Goal: Use online tool/utility: Use online tool/utility

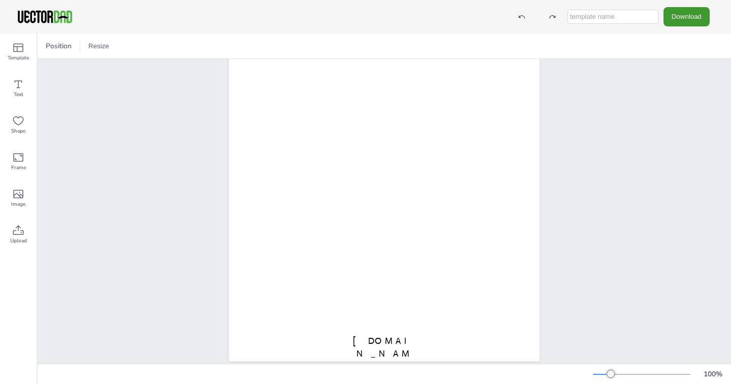
scroll to position [114, 0]
click at [20, 83] on icon at bounding box center [18, 84] width 12 height 12
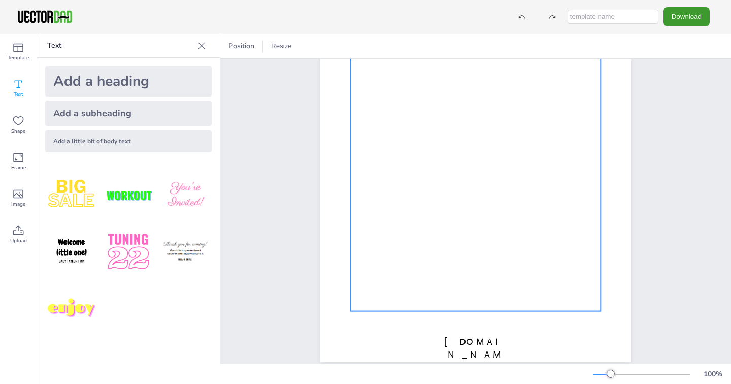
drag, startPoint x: 135, startPoint y: 198, endPoint x: 447, endPoint y: 214, distance: 312.2
click at [447, 214] on div "Template Text Shape Frame Image Upload Text Add a heading Add a subheading Add …" at bounding box center [365, 209] width 731 height 350
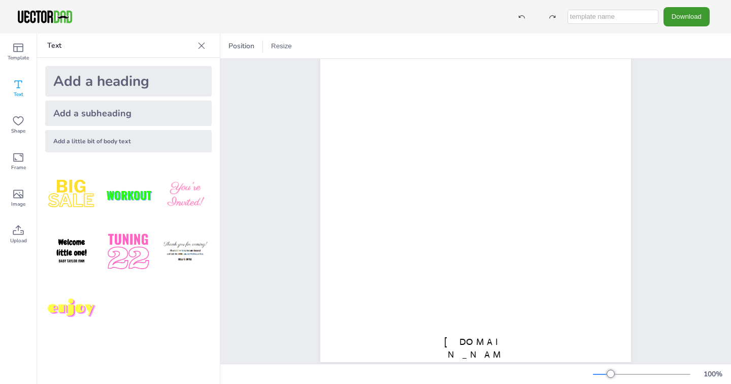
click at [145, 188] on img at bounding box center [128, 195] width 53 height 53
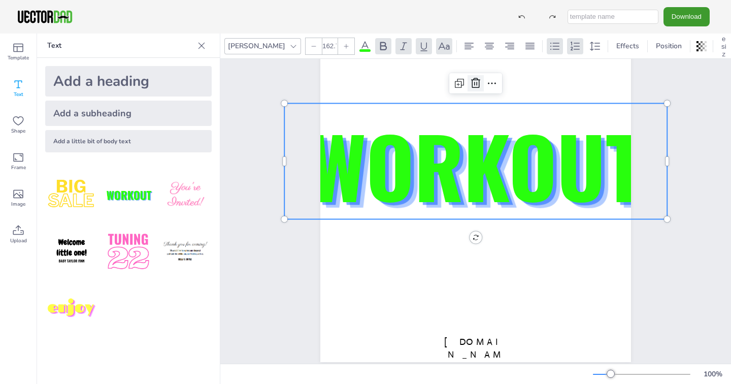
click at [471, 86] on icon at bounding box center [476, 83] width 12 height 12
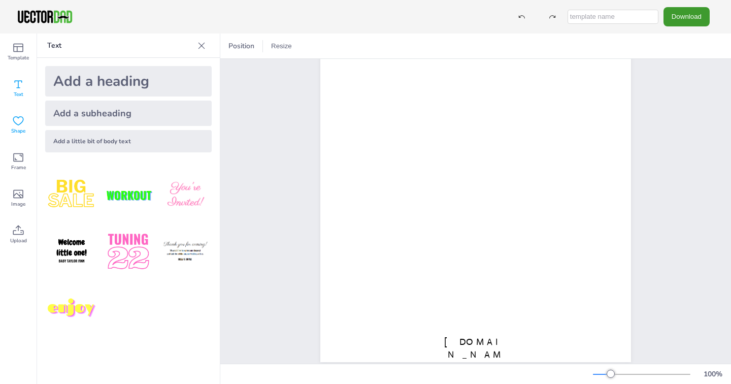
click at [10, 130] on div "Shape" at bounding box center [18, 125] width 37 height 37
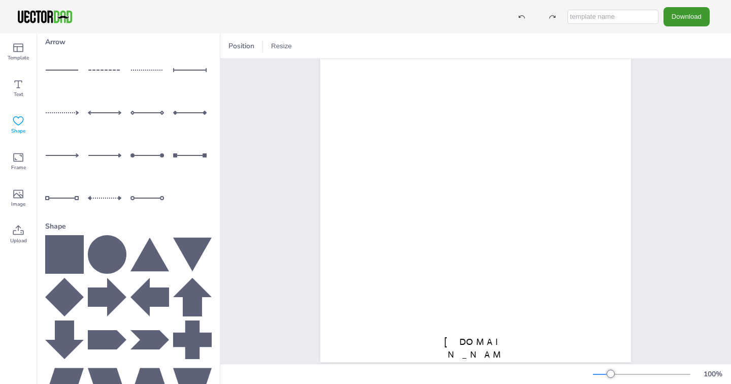
scroll to position [84, 0]
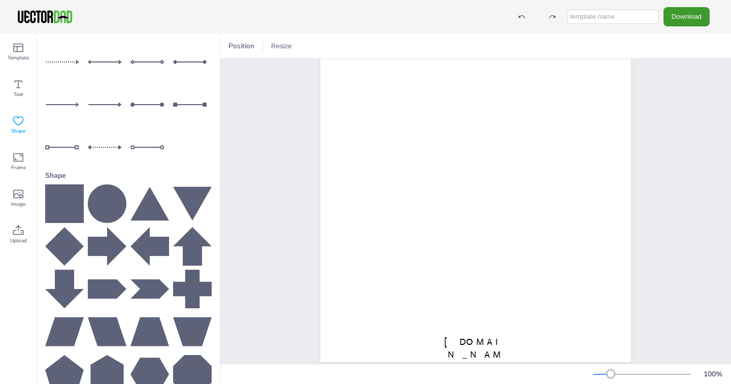
click at [100, 185] on icon at bounding box center [107, 203] width 39 height 39
drag, startPoint x: 519, startPoint y: 114, endPoint x: 424, endPoint y: 208, distance: 133.6
click at [424, 208] on div "[DOMAIN_NAME] [US_STATE]" at bounding box center [475, 161] width 311 height 402
drag, startPoint x: 428, startPoint y: 204, endPoint x: 434, endPoint y: 201, distance: 6.1
click at [434, 201] on div "[DOMAIN_NAME] [US_STATE]" at bounding box center [475, 161] width 311 height 402
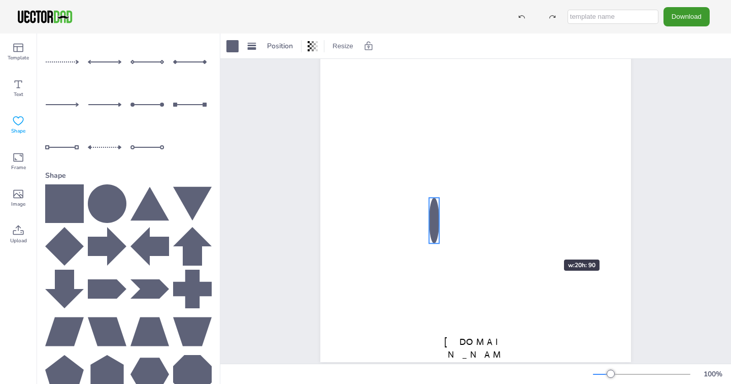
drag, startPoint x: 429, startPoint y: 206, endPoint x: 540, endPoint y: 264, distance: 125.6
click at [540, 264] on div "[DOMAIN_NAME] [US_STATE]" at bounding box center [475, 161] width 311 height 402
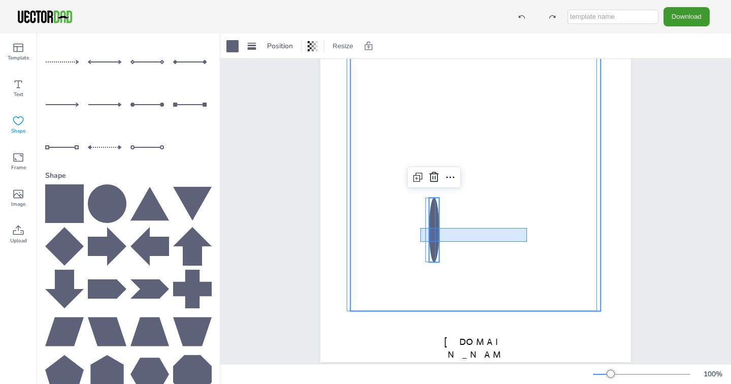
drag, startPoint x: 421, startPoint y: 228, endPoint x: 527, endPoint y: 242, distance: 107.5
click at [527, 242] on div at bounding box center [475, 166] width 250 height 290
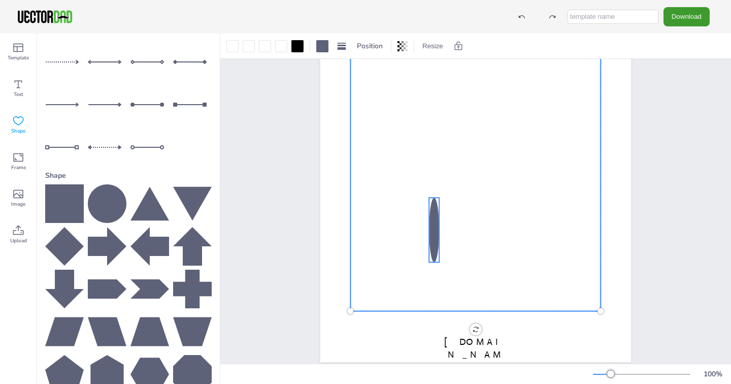
click at [429, 225] on div at bounding box center [434, 230] width 10 height 64
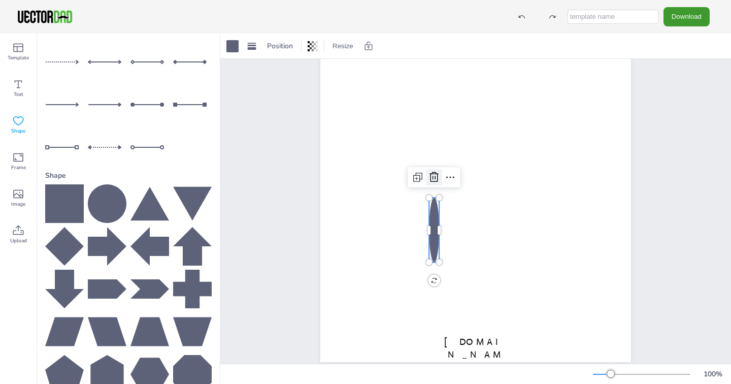
click at [433, 175] on icon at bounding box center [434, 177] width 12 height 12
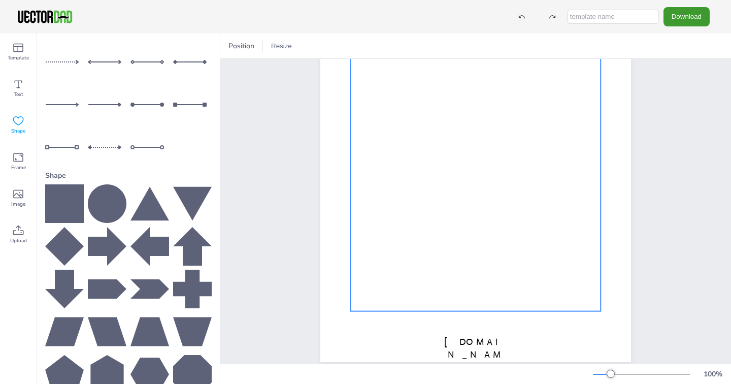
drag, startPoint x: 103, startPoint y: 191, endPoint x: 492, endPoint y: 229, distance: 390.3
click at [492, 229] on div "Template Text Shape Frame Image Upload Shapes Arrow Shape Upload Images Upload …" at bounding box center [365, 209] width 731 height 350
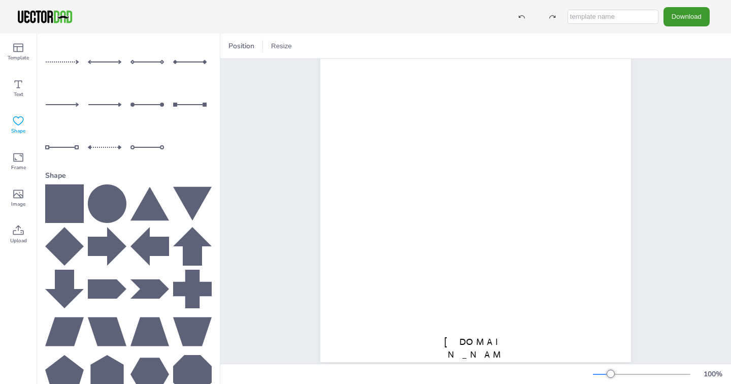
click at [98, 184] on icon at bounding box center [107, 203] width 39 height 39
drag, startPoint x: 431, startPoint y: 118, endPoint x: 568, endPoint y: 257, distance: 195.7
click at [568, 257] on div "[DOMAIN_NAME] [US_STATE]" at bounding box center [475, 161] width 311 height 402
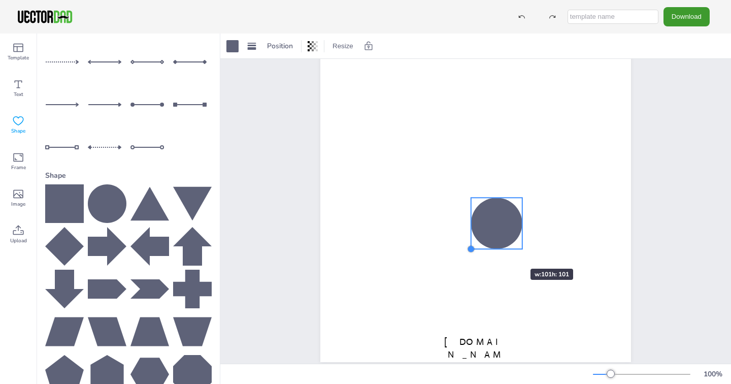
drag, startPoint x: 505, startPoint y: 209, endPoint x: 500, endPoint y: 250, distance: 41.4
click at [500, 250] on div "[DOMAIN_NAME] [US_STATE]" at bounding box center [475, 161] width 311 height 402
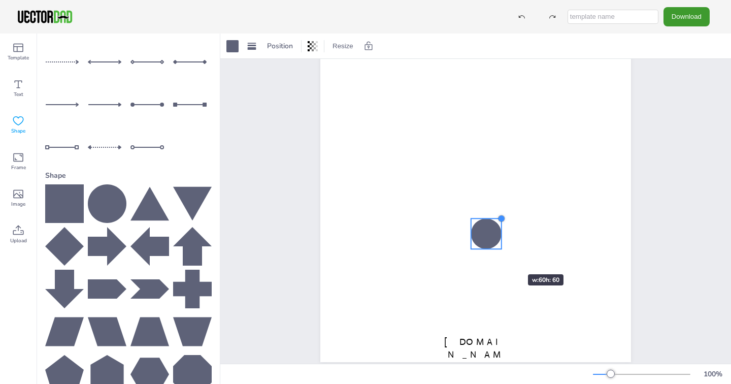
drag, startPoint x: 519, startPoint y: 193, endPoint x: 498, endPoint y: 256, distance: 66.3
click at [498, 256] on div "[DOMAIN_NAME] [US_STATE]" at bounding box center [475, 161] width 311 height 402
drag, startPoint x: 471, startPoint y: 250, endPoint x: 499, endPoint y: 237, distance: 30.4
click at [499, 237] on div "[DOMAIN_NAME] [US_STATE]" at bounding box center [475, 161] width 311 height 402
drag, startPoint x: 469, startPoint y: 221, endPoint x: 500, endPoint y: 232, distance: 32.6
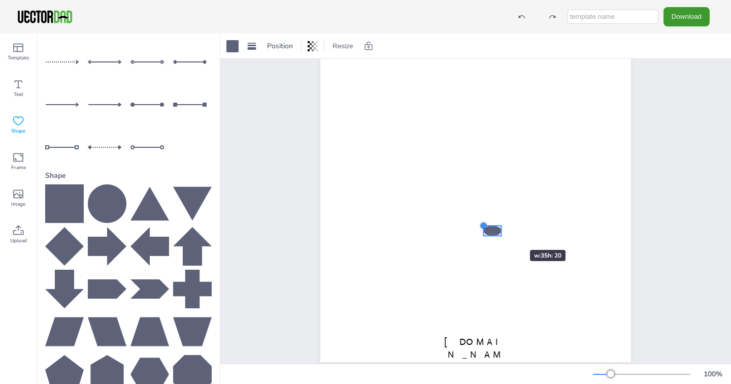
click at [500, 232] on div "[DOMAIN_NAME] [US_STATE]" at bounding box center [475, 161] width 311 height 402
drag, startPoint x: 479, startPoint y: 236, endPoint x: 502, endPoint y: 232, distance: 22.7
click at [502, 232] on div "[DOMAIN_NAME] [US_STATE]" at bounding box center [475, 161] width 311 height 402
drag, startPoint x: 492, startPoint y: 225, endPoint x: 503, endPoint y: 226, distance: 11.2
click at [503, 226] on div "[DOMAIN_NAME] [US_STATE]" at bounding box center [475, 161] width 311 height 402
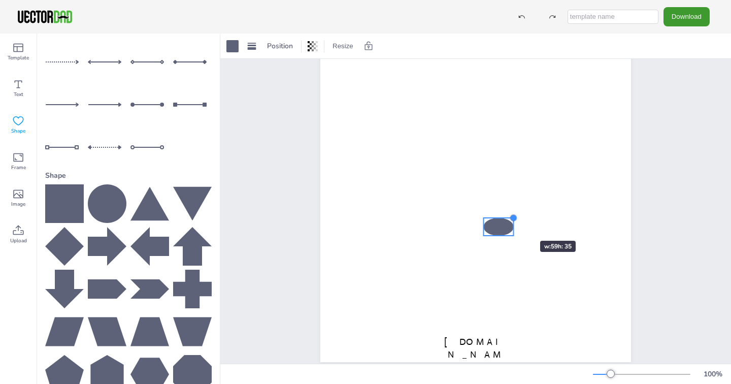
drag, startPoint x: 498, startPoint y: 226, endPoint x: 511, endPoint y: 222, distance: 14.2
click at [511, 222] on div "[DOMAIN_NAME] [US_STATE]" at bounding box center [475, 161] width 311 height 402
drag, startPoint x: 479, startPoint y: 236, endPoint x: 516, endPoint y: 236, distance: 37.1
click at [516, 236] on div "[DOMAIN_NAME] [US_STATE]" at bounding box center [475, 161] width 311 height 402
drag, startPoint x: 479, startPoint y: 216, endPoint x: 510, endPoint y: 231, distance: 34.3
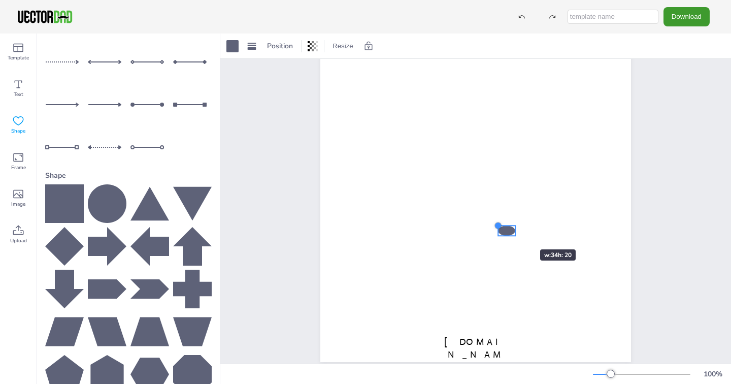
click at [510, 231] on div "[DOMAIN_NAME] [US_STATE]" at bounding box center [475, 161] width 311 height 402
drag, startPoint x: 496, startPoint y: 235, endPoint x: 508, endPoint y: 228, distance: 14.4
click at [508, 228] on div "[DOMAIN_NAME] [US_STATE]" at bounding box center [475, 161] width 311 height 402
click at [502, 212] on div at bounding box center [507, 205] width 16 height 16
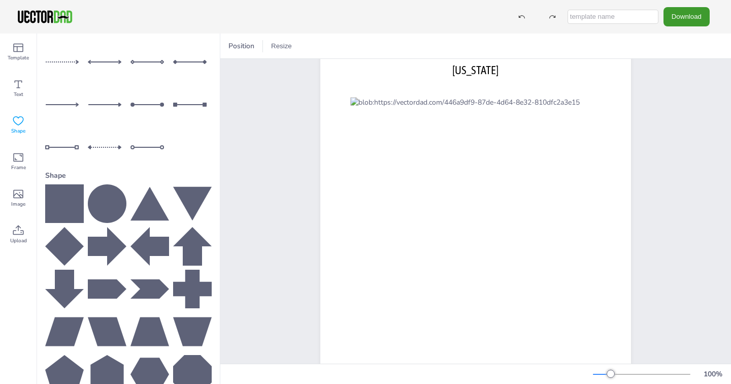
scroll to position [0, 0]
